Goal: Information Seeking & Learning: Learn about a topic

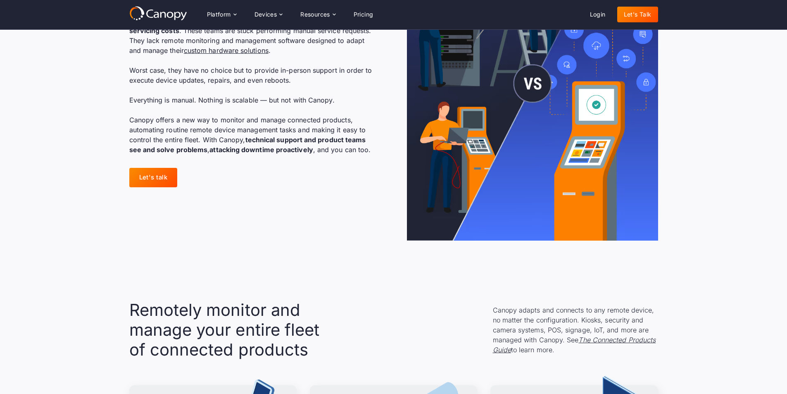
scroll to position [372, 0]
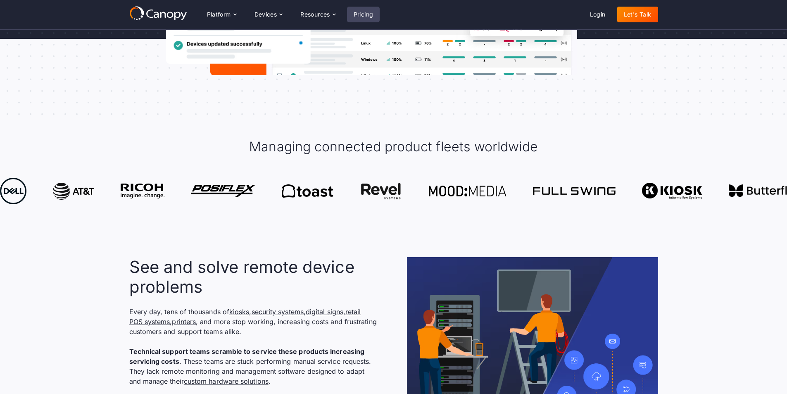
click at [355, 12] on link "Pricing" at bounding box center [363, 15] width 33 height 16
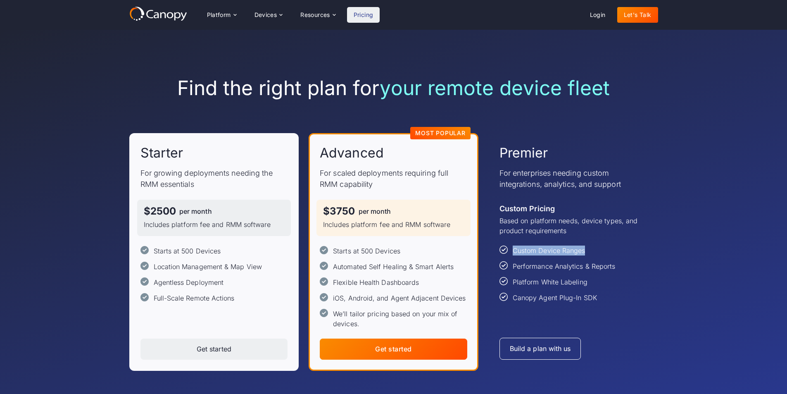
drag, startPoint x: 584, startPoint y: 251, endPoint x: 509, endPoint y: 246, distance: 75.8
click at [509, 246] on div "Custom Device Ranges" at bounding box center [543, 250] width 86 height 10
click at [626, 251] on div "Custom Device Ranges Performance Analytics & Reports Platform White Labeling Ca…" at bounding box center [574, 273] width 148 height 57
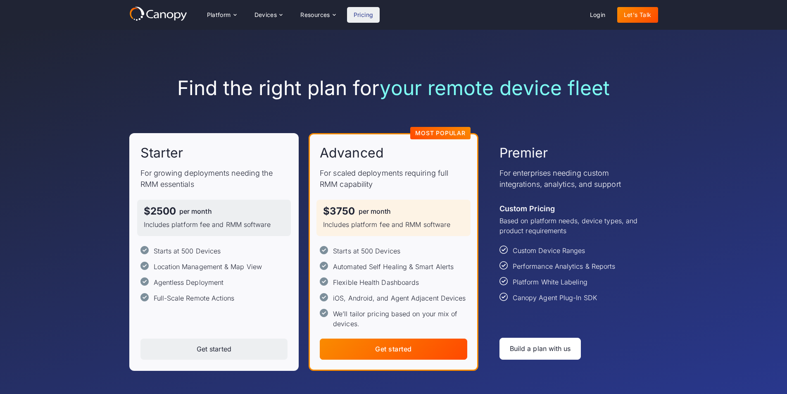
click at [544, 347] on div "Build a plan with us" at bounding box center [540, 349] width 61 height 8
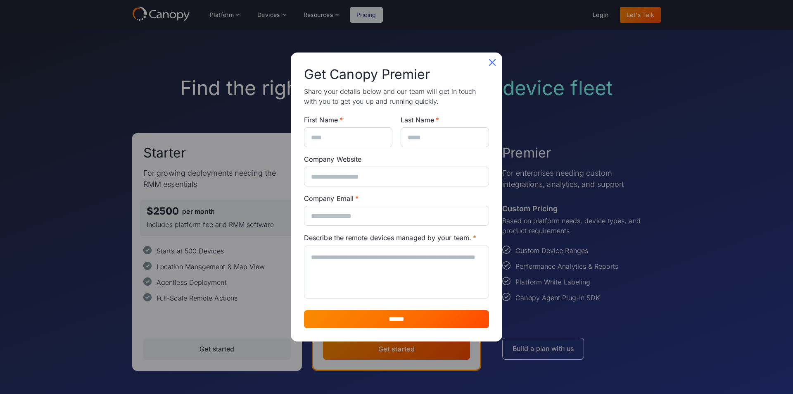
click at [489, 63] on icon at bounding box center [492, 62] width 13 height 13
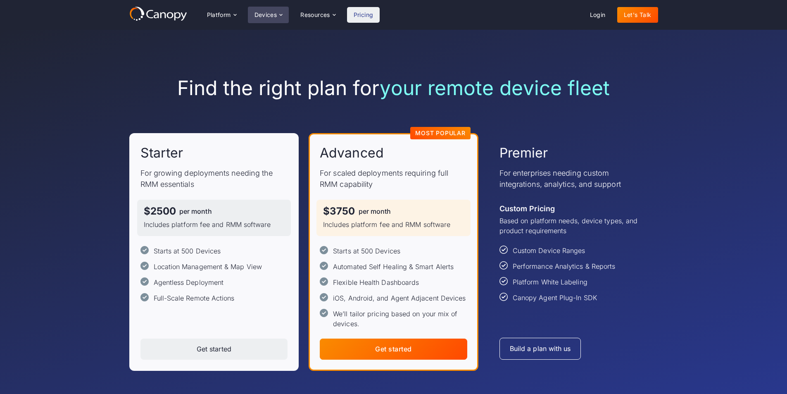
click at [265, 13] on div "Devices" at bounding box center [266, 15] width 23 height 6
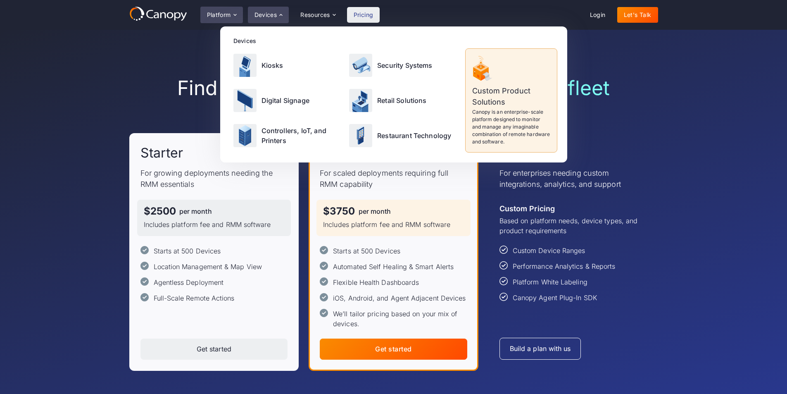
click at [217, 14] on div "Platform" at bounding box center [219, 15] width 24 height 6
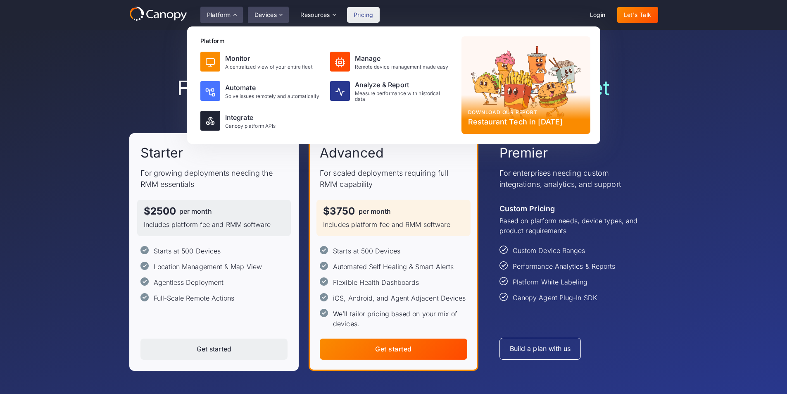
click at [261, 12] on div "Devices" at bounding box center [266, 15] width 23 height 6
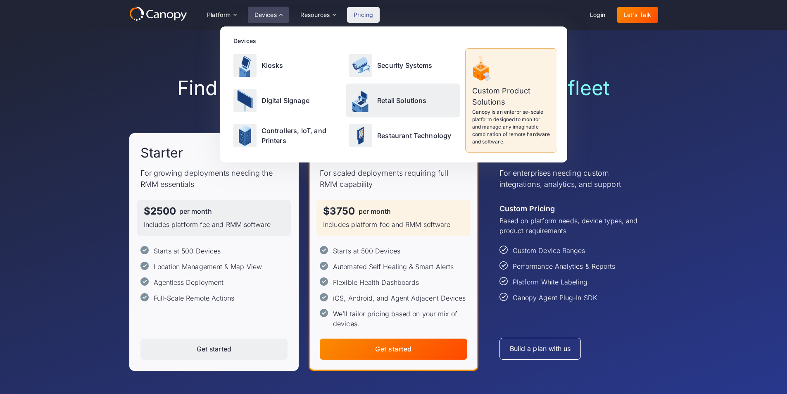
click at [398, 103] on p "Retail Solutions" at bounding box center [402, 100] width 50 height 10
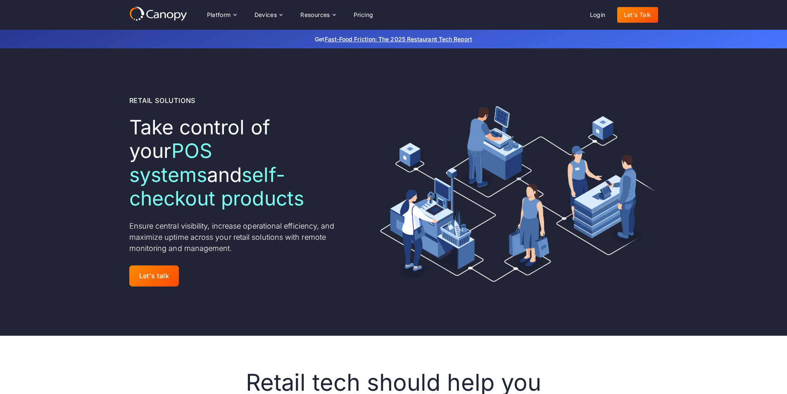
click at [167, 15] on icon at bounding box center [158, 13] width 58 height 15
